Goal: Transaction & Acquisition: Purchase product/service

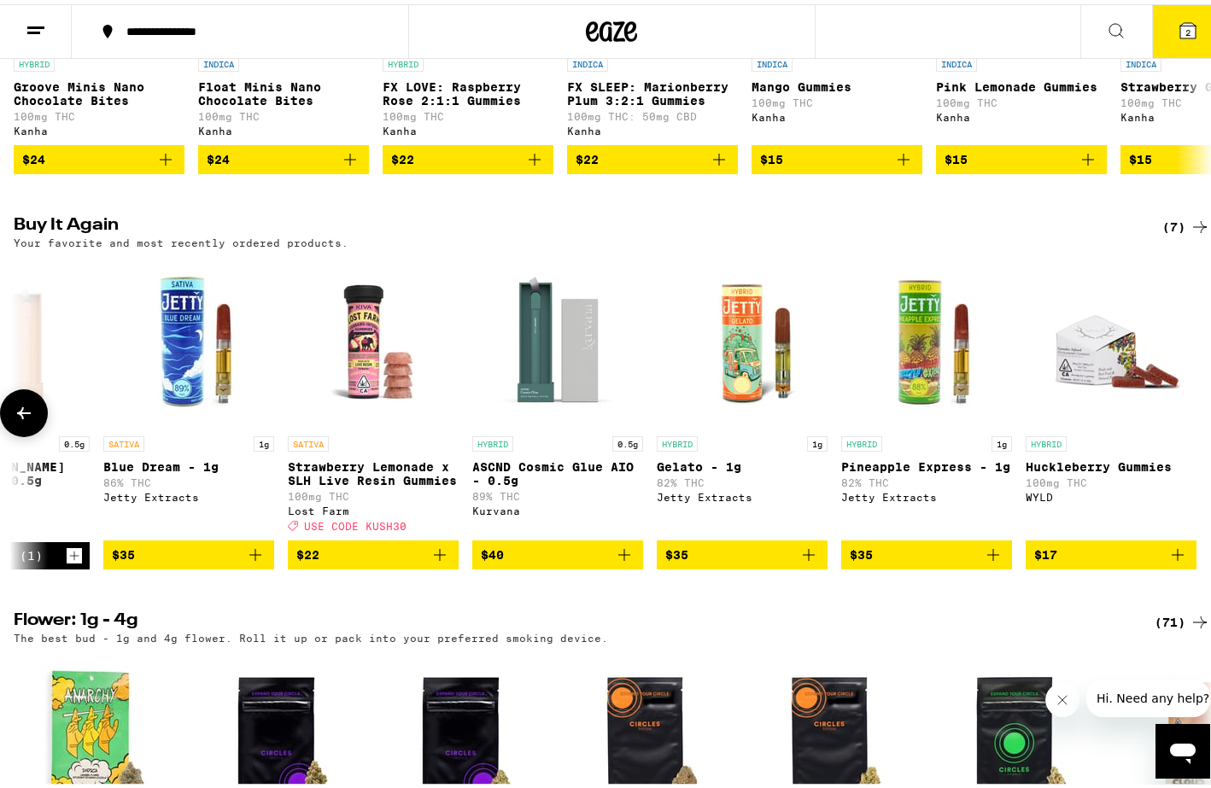
scroll to position [1218, 0]
click at [1109, 29] on icon at bounding box center [1116, 26] width 20 height 20
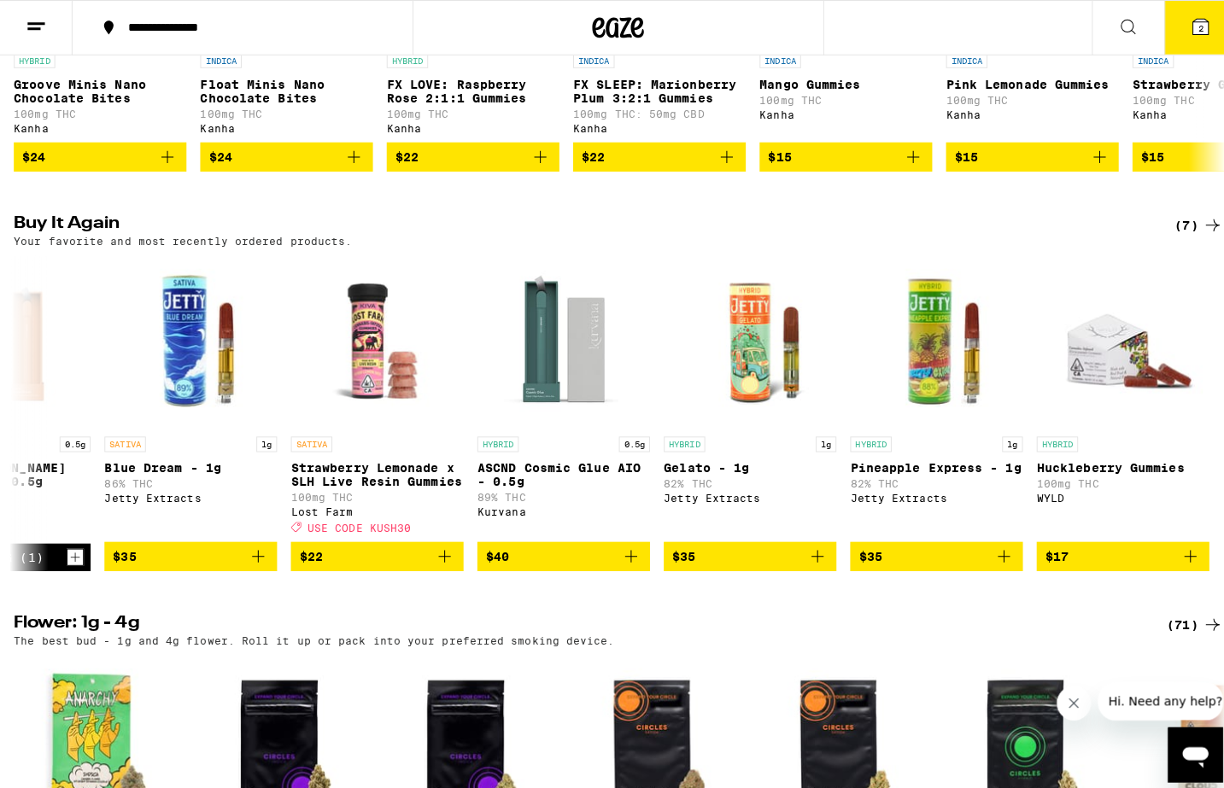
scroll to position [0, 0]
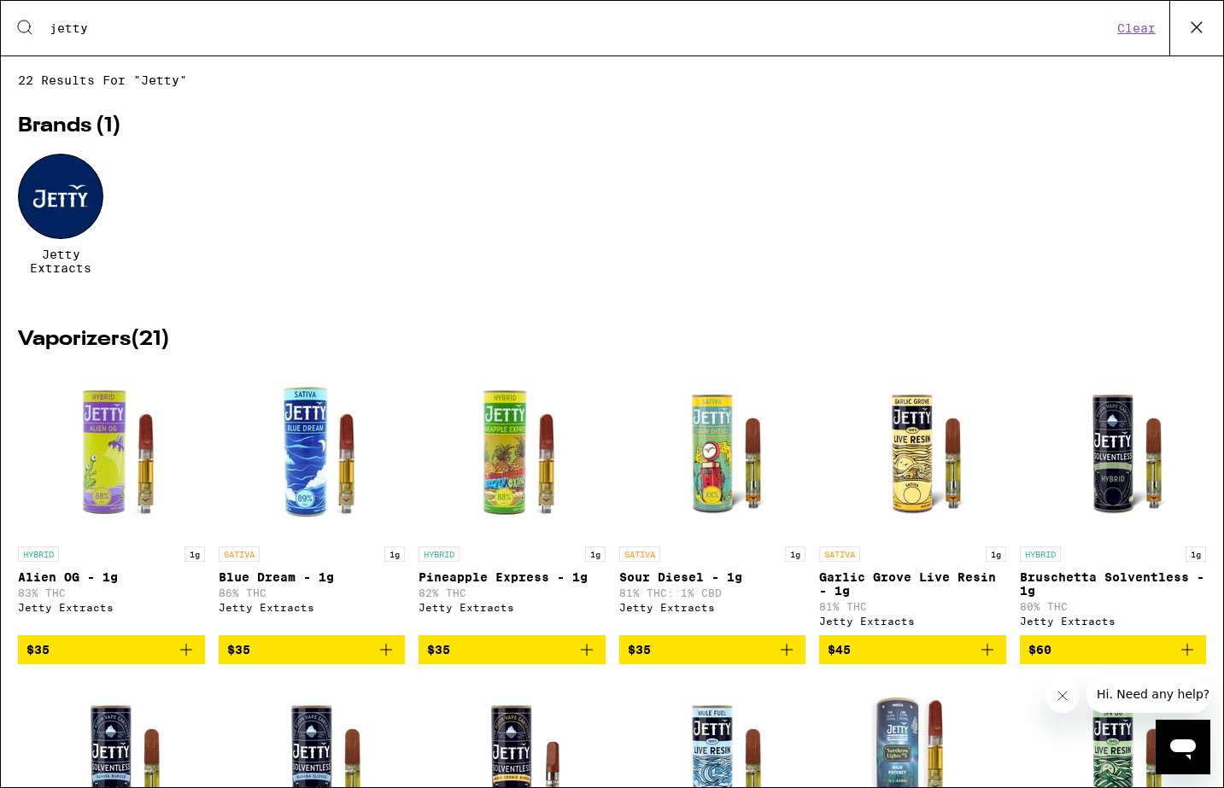
type input "jetty"
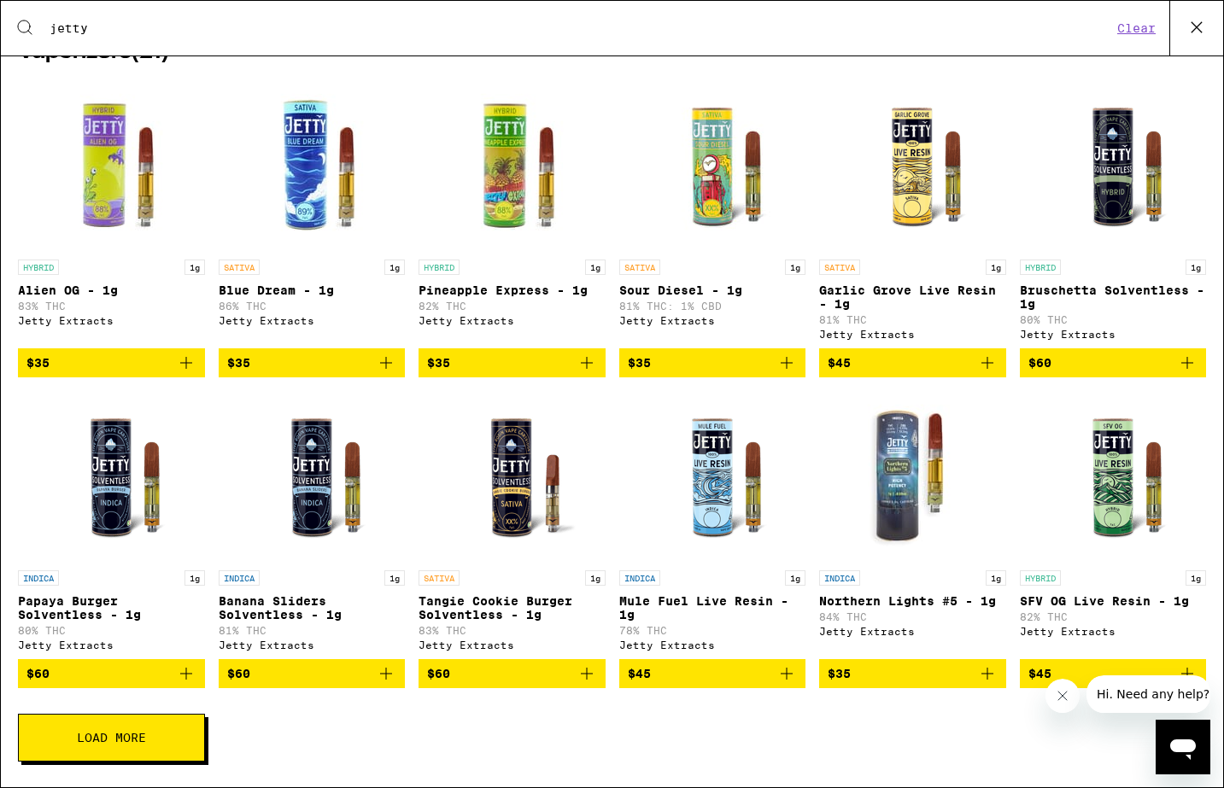
click at [148, 739] on button "Load More" at bounding box center [111, 738] width 187 height 48
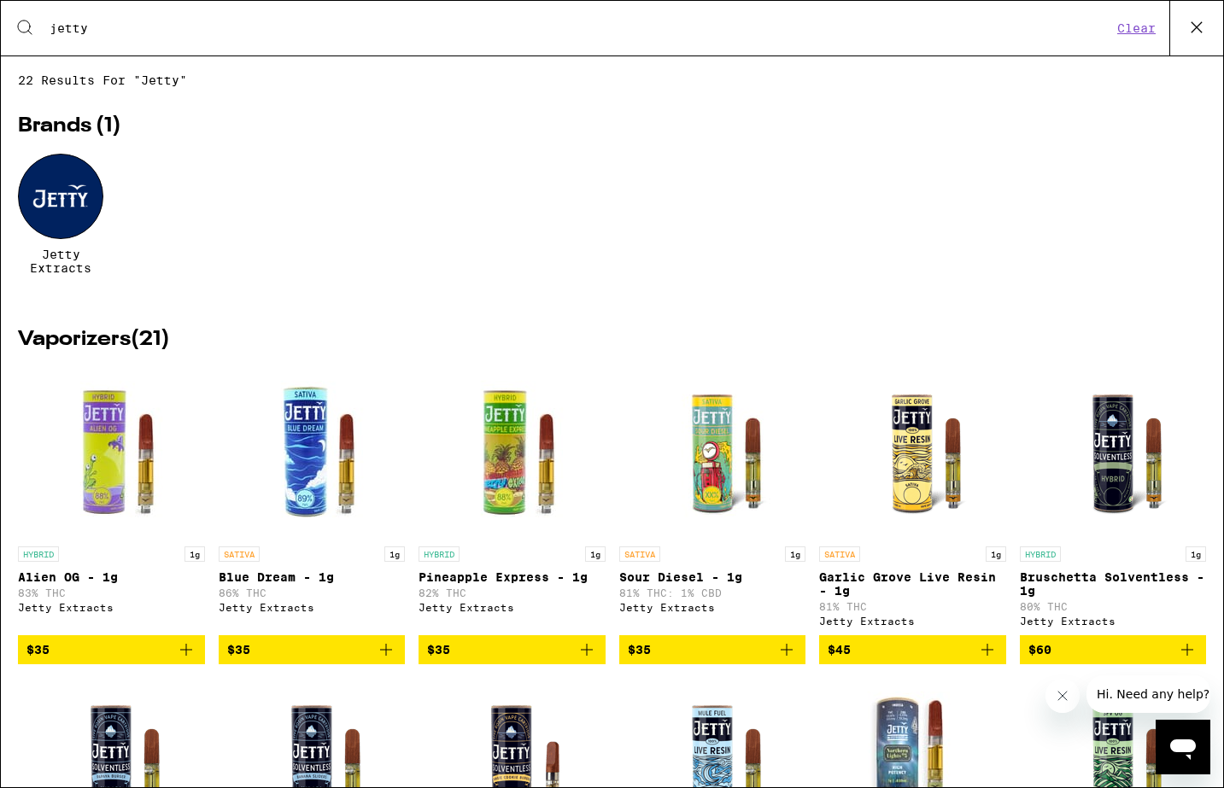
scroll to position [1, 0]
click at [1199, 26] on icon at bounding box center [1197, 28] width 26 height 26
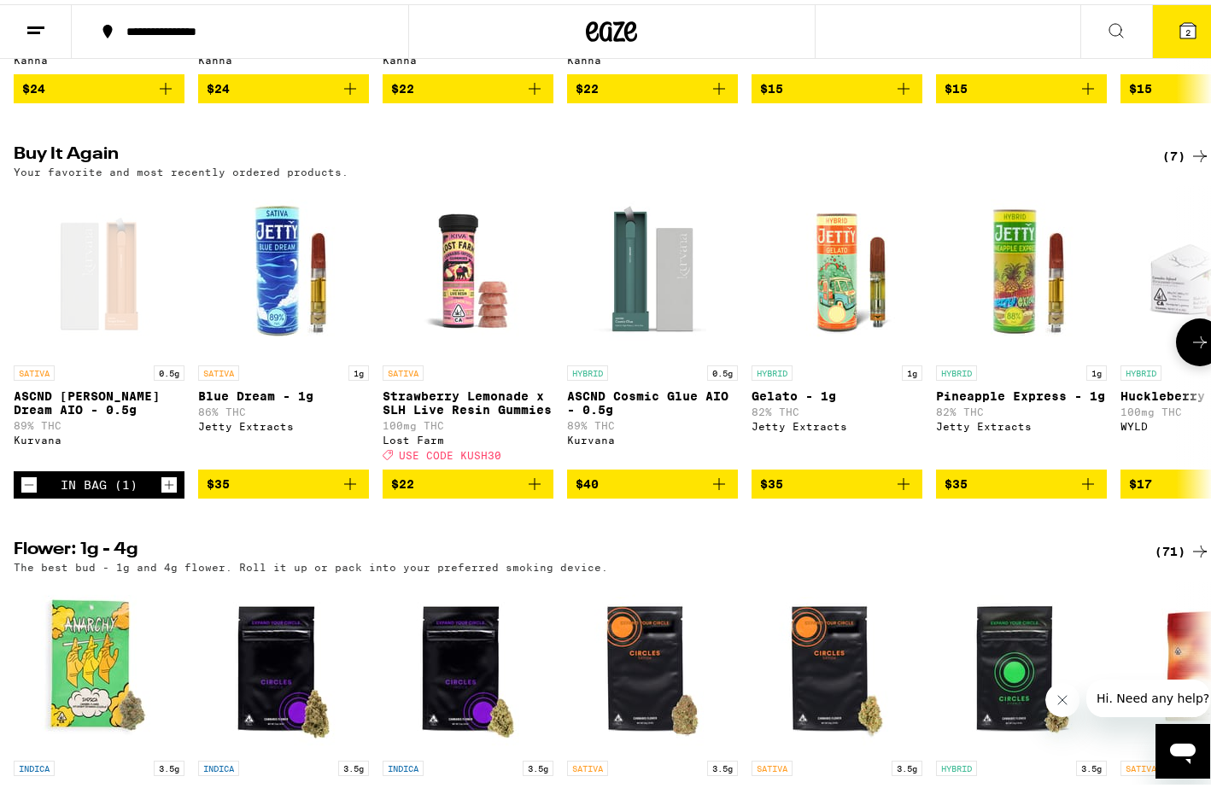
scroll to position [0, 0]
click at [1182, 21] on icon at bounding box center [1187, 26] width 15 height 15
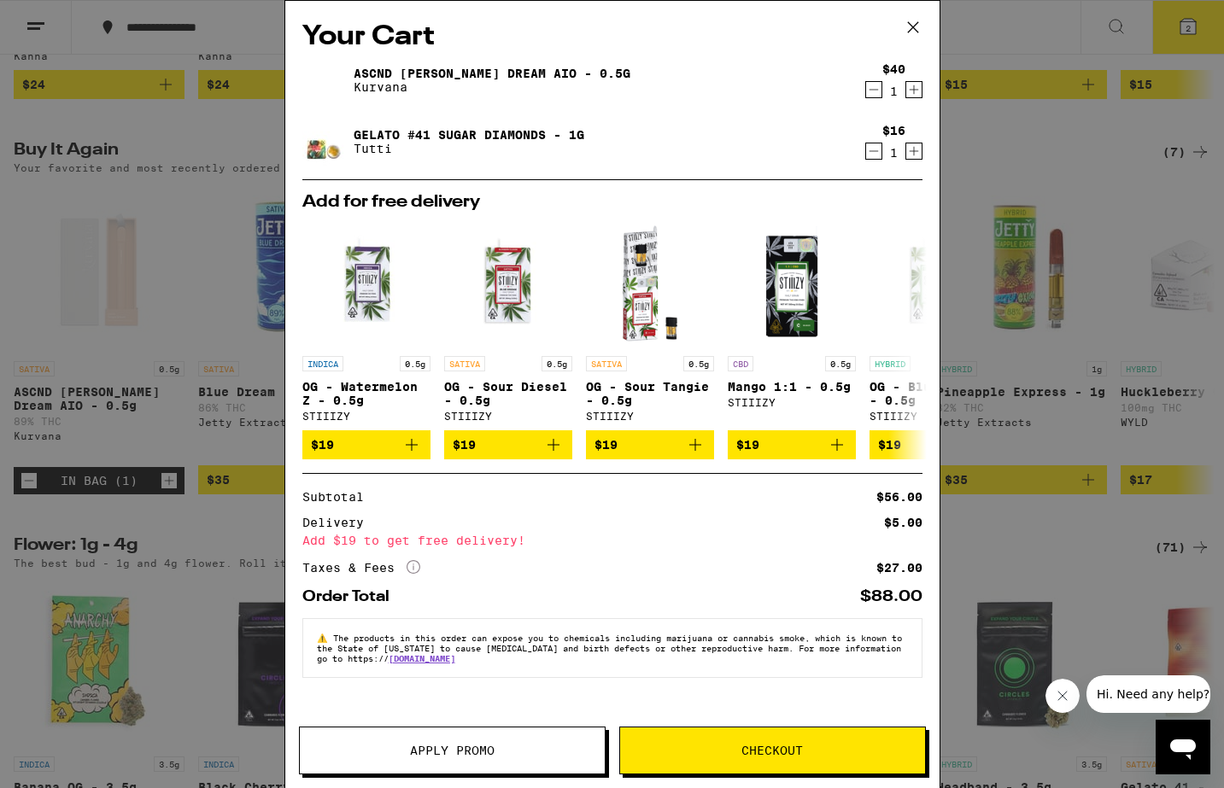
click at [906, 25] on icon at bounding box center [913, 28] width 26 height 26
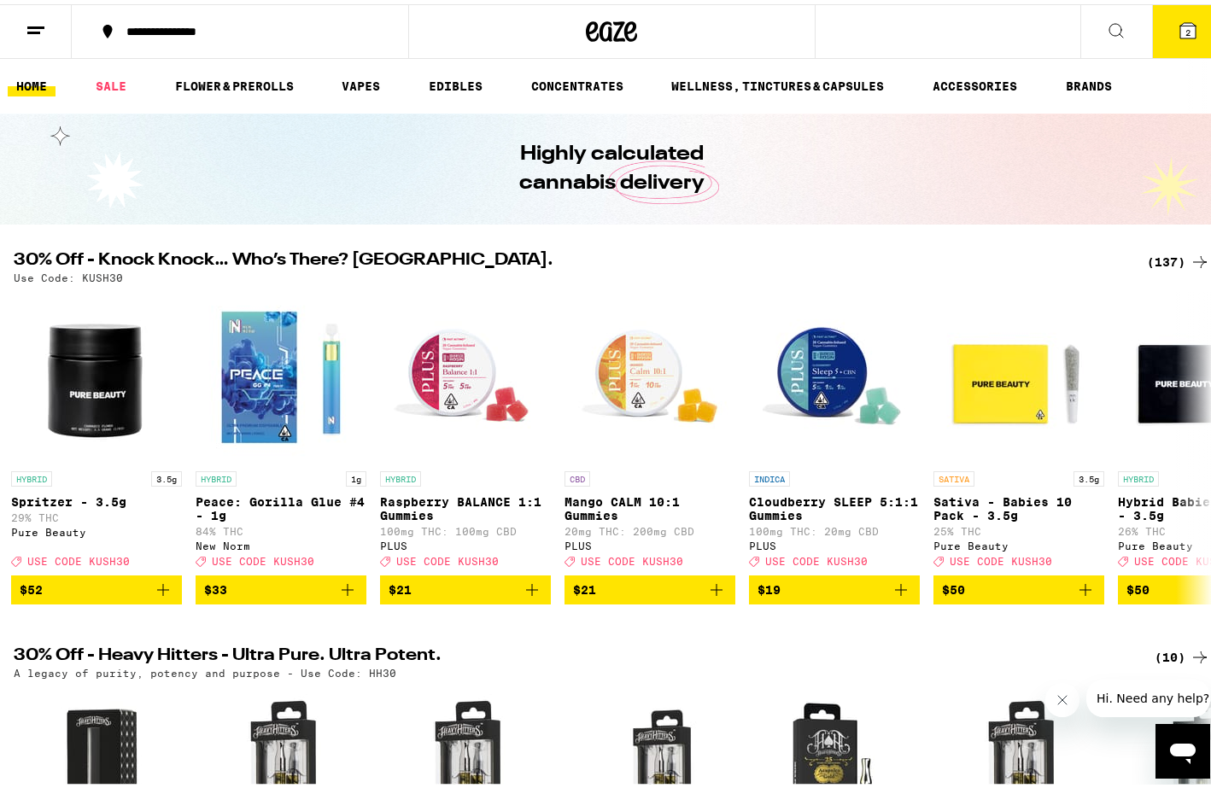
click at [1160, 260] on div "(137)" at bounding box center [1178, 258] width 63 height 20
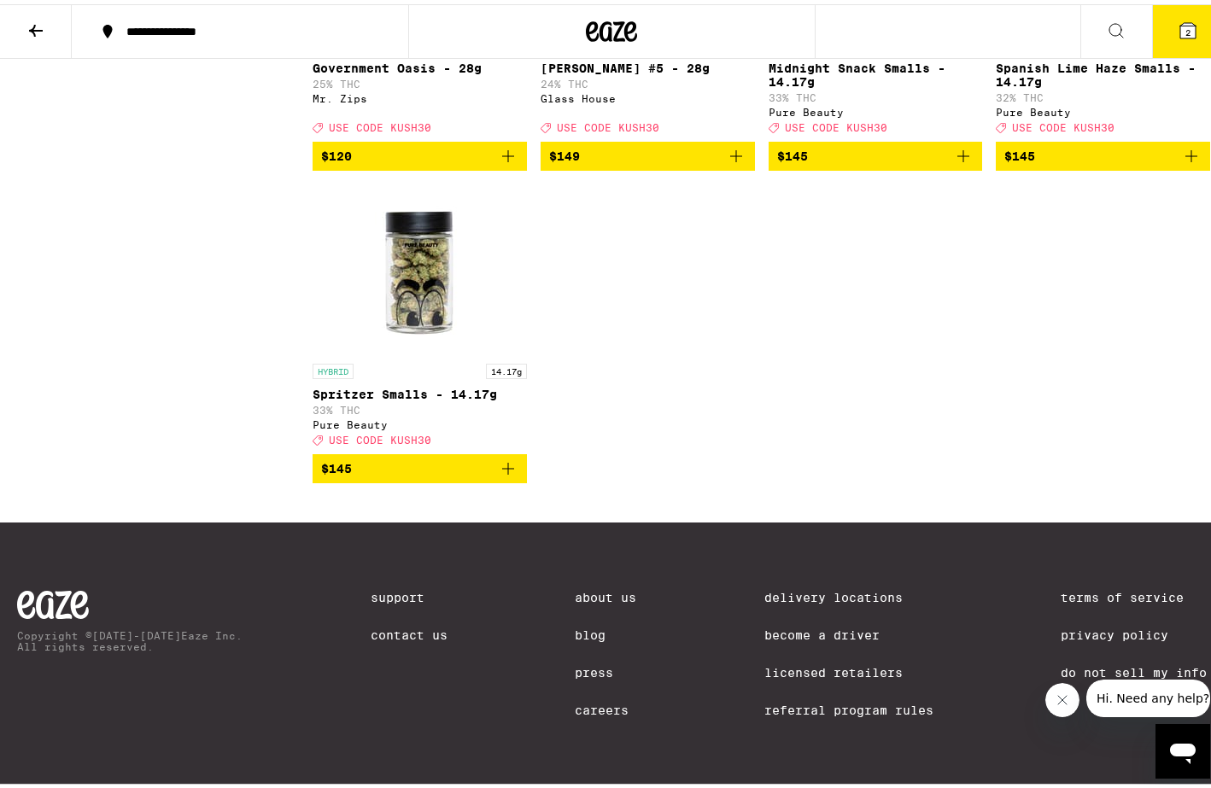
scroll to position [11135, 0]
